Goal: Register for event/course

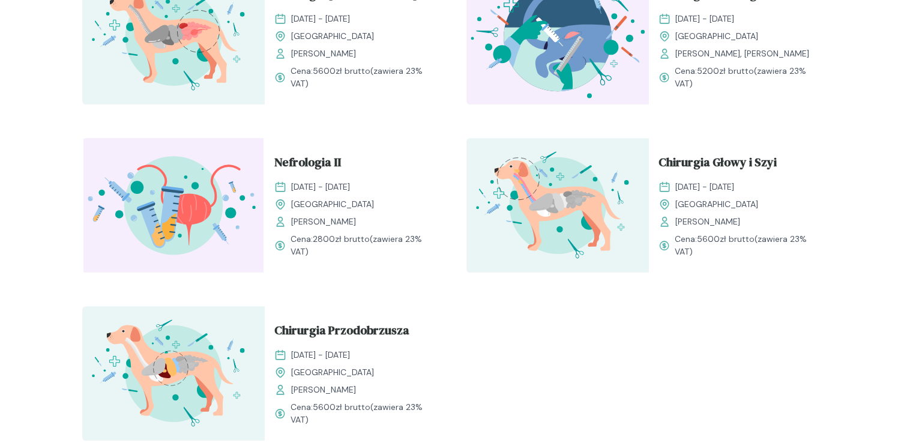
scroll to position [1756, 0]
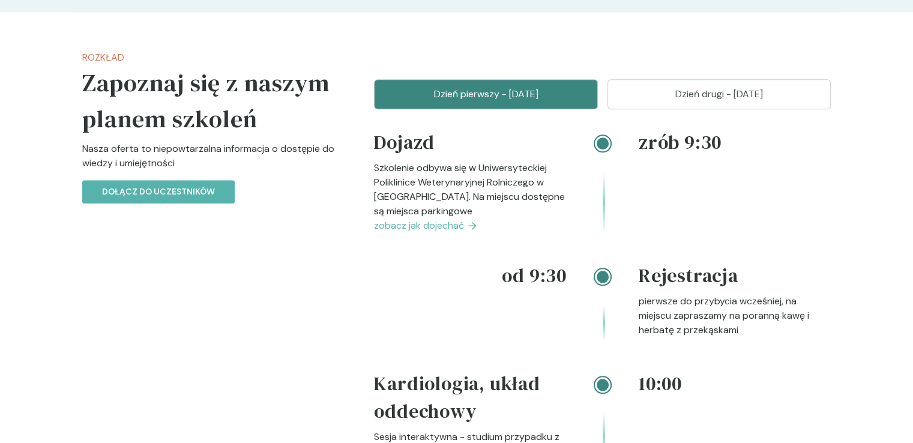
scroll to position [1152, 0]
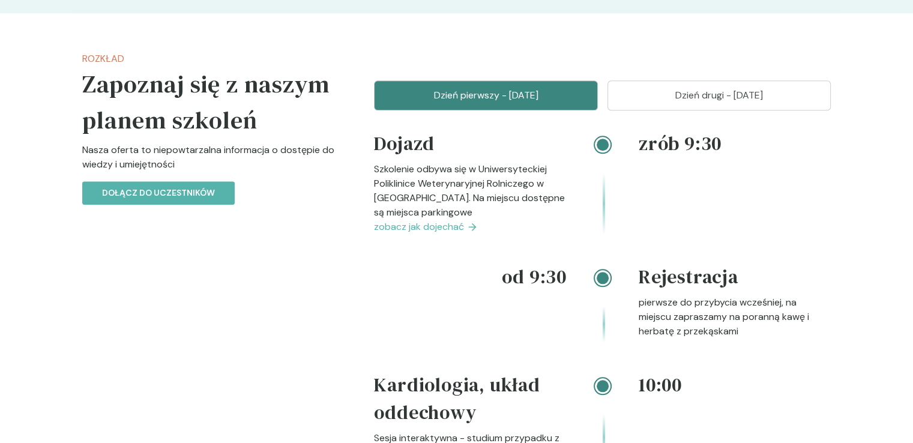
click at [665, 104] on button "Dzień drugi - 09 listopad" at bounding box center [719, 95] width 224 height 30
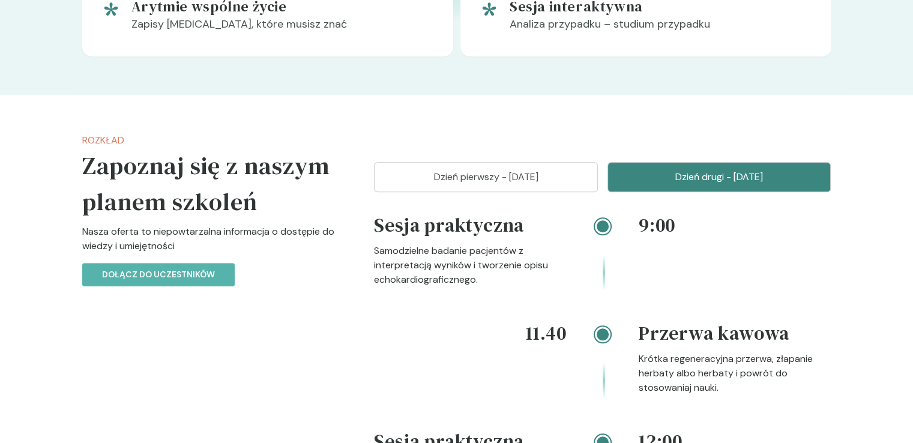
scroll to position [1132, 0]
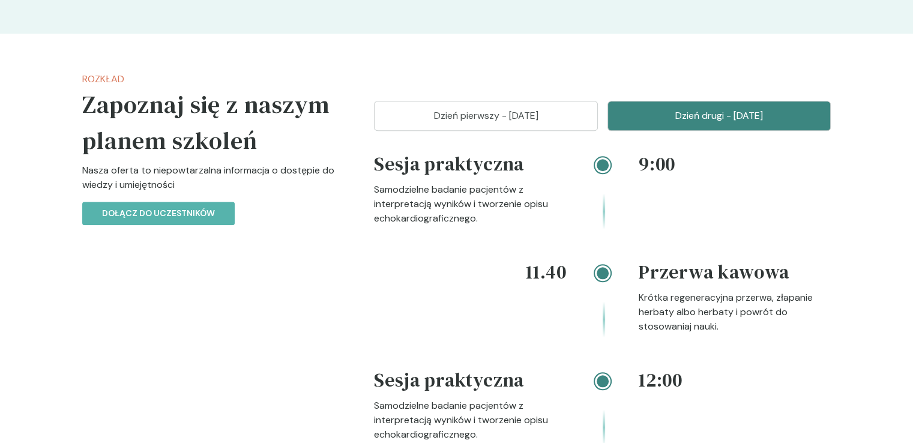
click at [538, 115] on font "Dzień pierwszy - 08 listopad" at bounding box center [486, 115] width 104 height 13
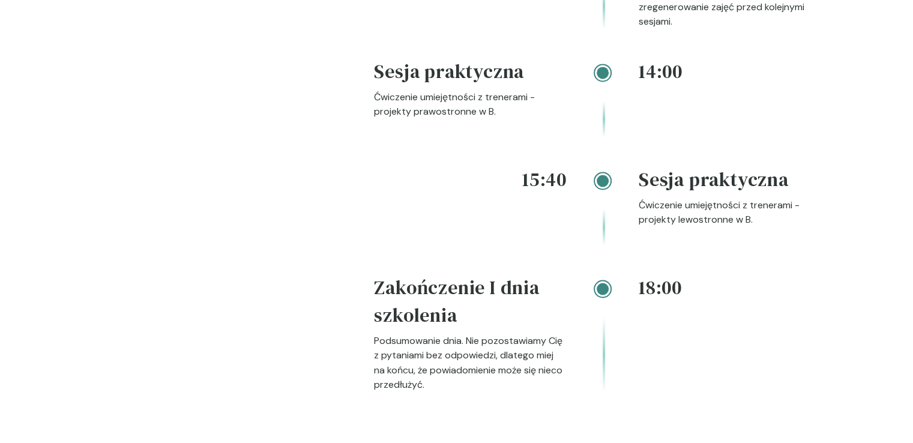
scroll to position [1919, 0]
click at [488, 109] on font "Ćwiczenie umiejętności z trenerami - projekty prawostronne w B." at bounding box center [454, 102] width 161 height 27
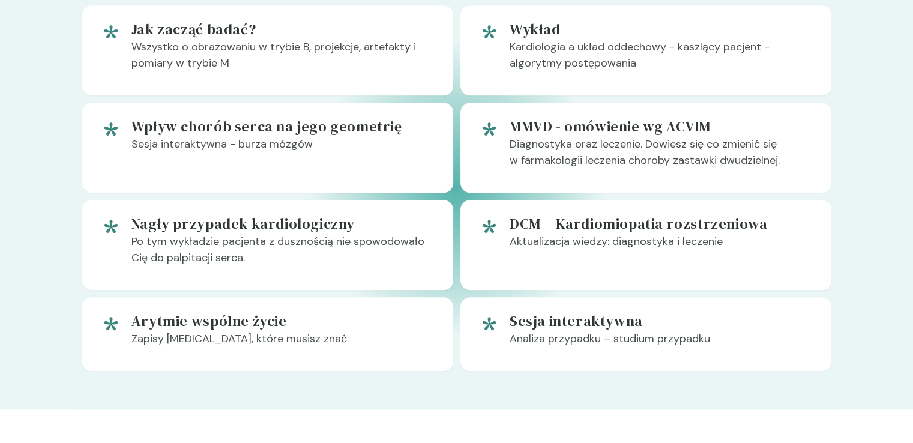
scroll to position [753, 0]
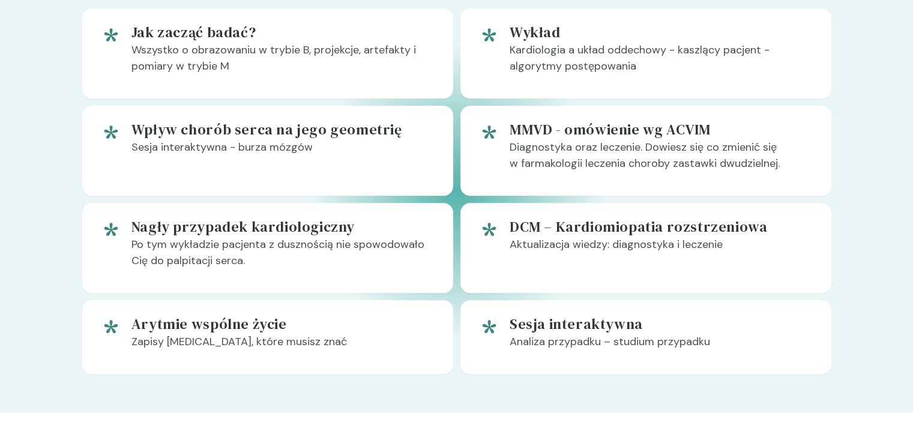
click at [227, 339] on font "Zapisy EKG, które musisz znać" at bounding box center [238, 341] width 215 height 14
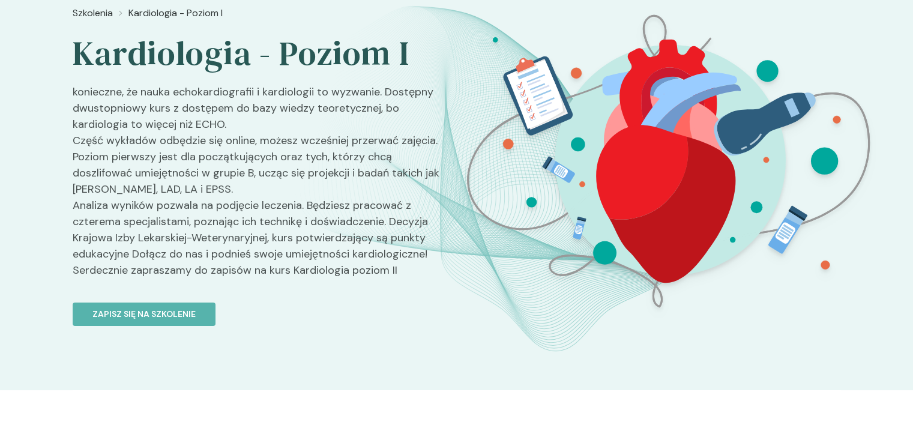
scroll to position [81, 0]
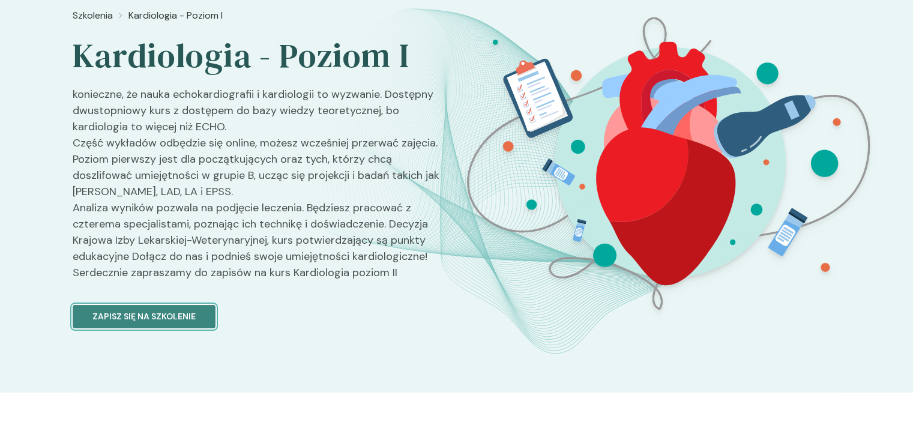
click at [96, 311] on font "Zapisz się na szkolenie" at bounding box center [143, 316] width 103 height 11
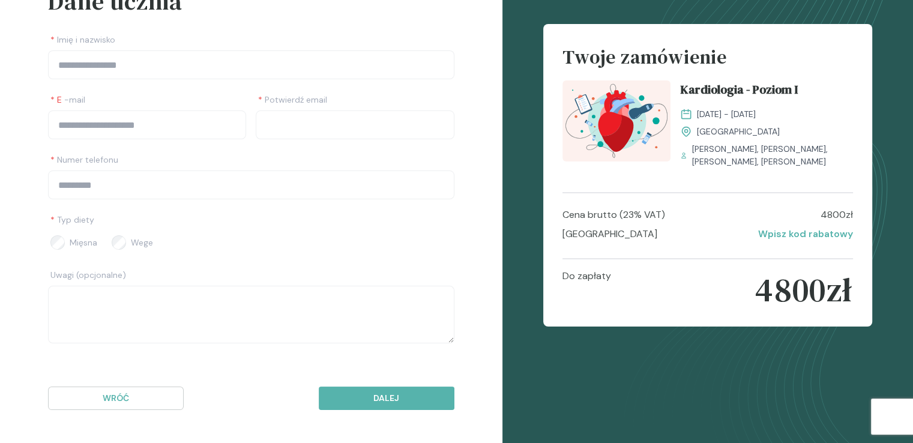
scroll to position [94, 0]
click at [161, 397] on p "Wróć" at bounding box center [115, 398] width 115 height 13
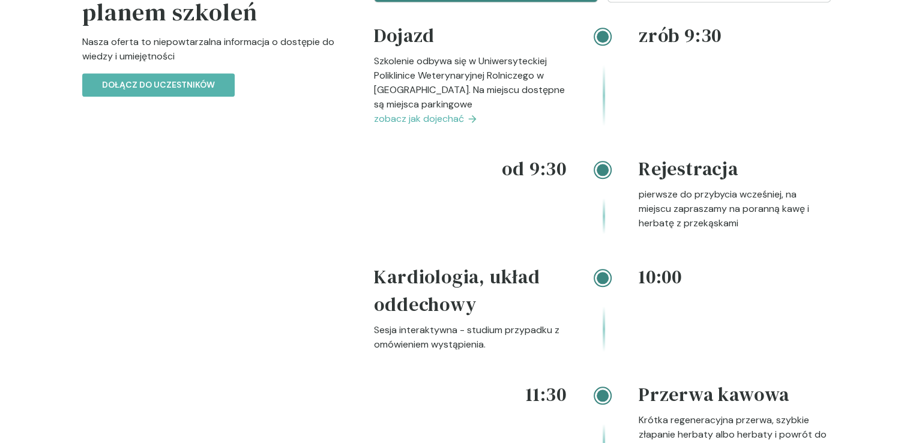
scroll to position [1261, 0]
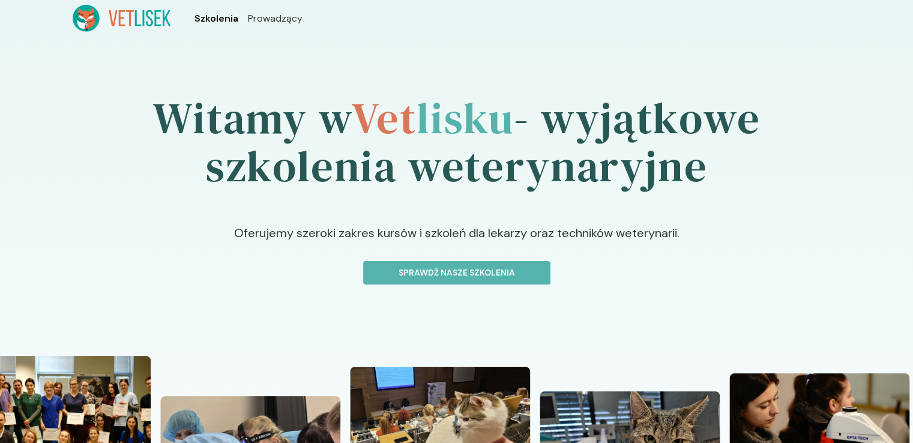
click at [212, 12] on span "Szkolenia" at bounding box center [216, 18] width 44 height 14
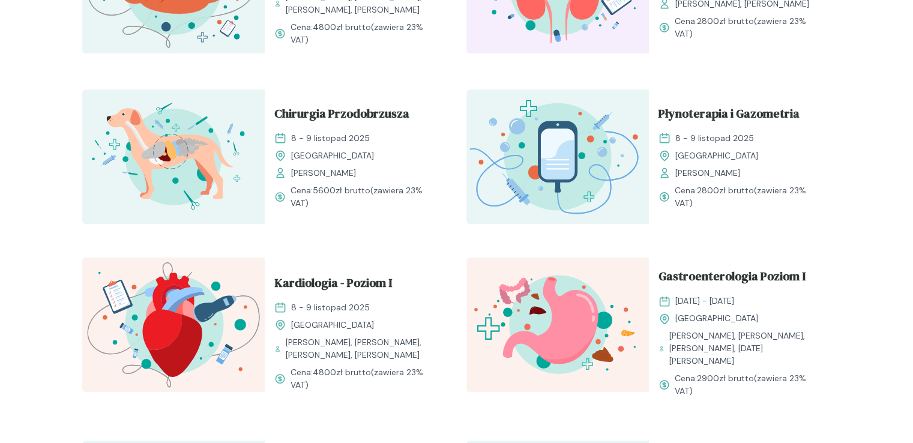
scroll to position [799, 0]
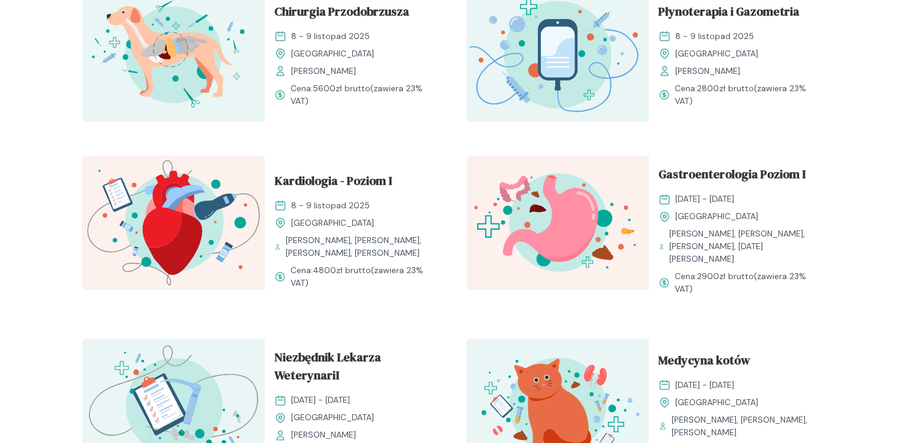
click at [193, 248] on img at bounding box center [173, 222] width 182 height 134
click at [299, 176] on span "Kardiologia - Poziom I" at bounding box center [333, 183] width 118 height 23
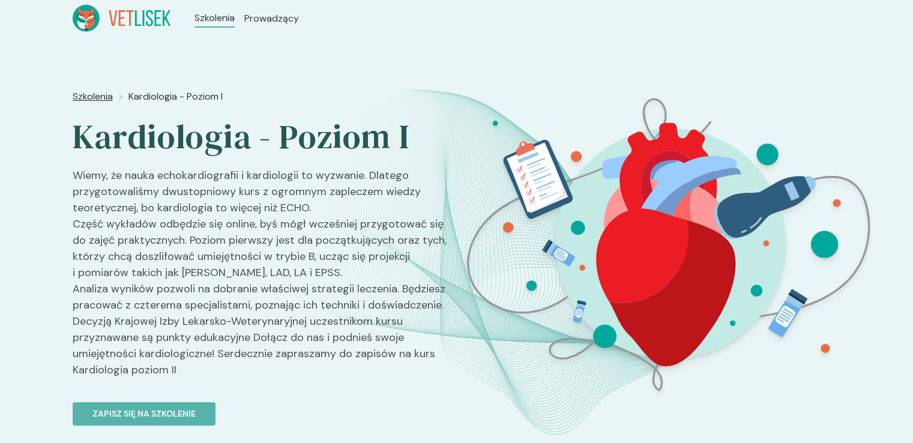
click at [107, 97] on span "Szkolenia" at bounding box center [93, 96] width 40 height 14
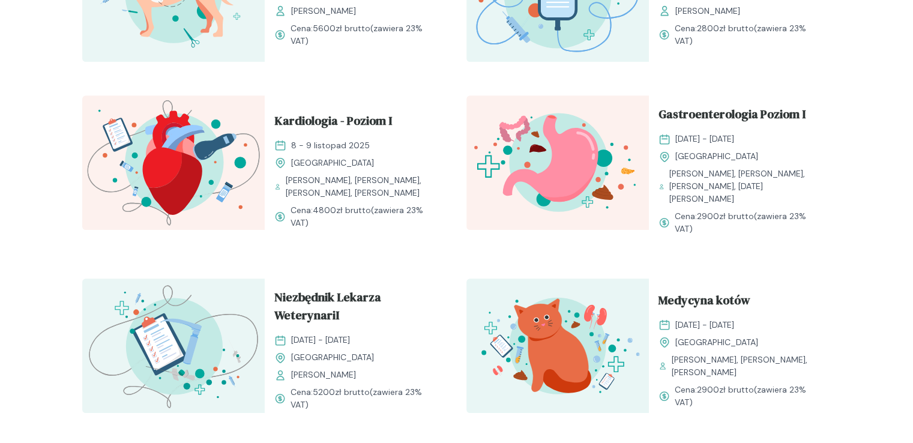
scroll to position [887, 0]
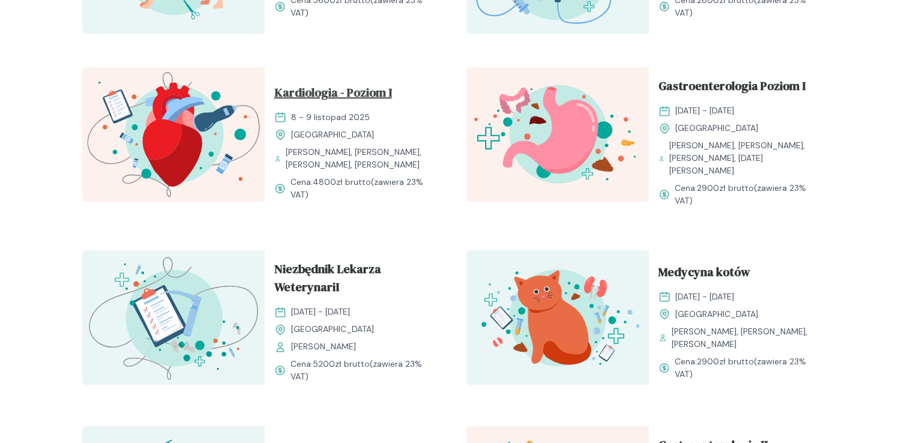
click at [318, 83] on span "Kardiologia - Poziom I" at bounding box center [333, 94] width 118 height 23
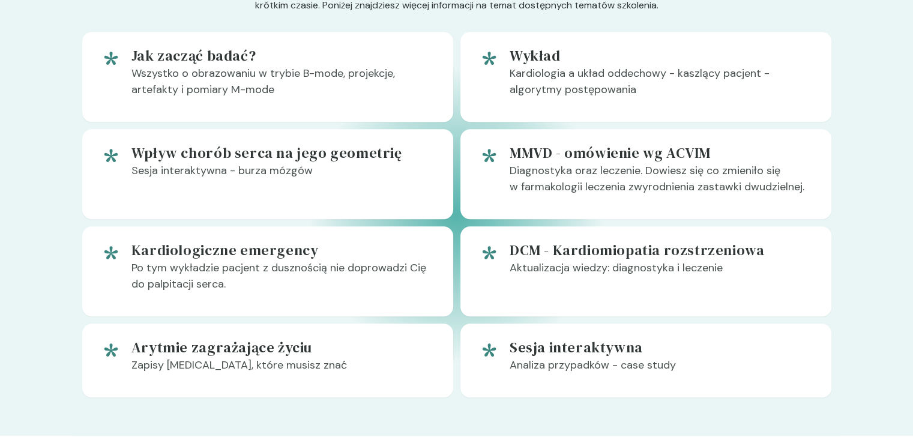
scroll to position [730, 0]
